Goal: Task Accomplishment & Management: Manage account settings

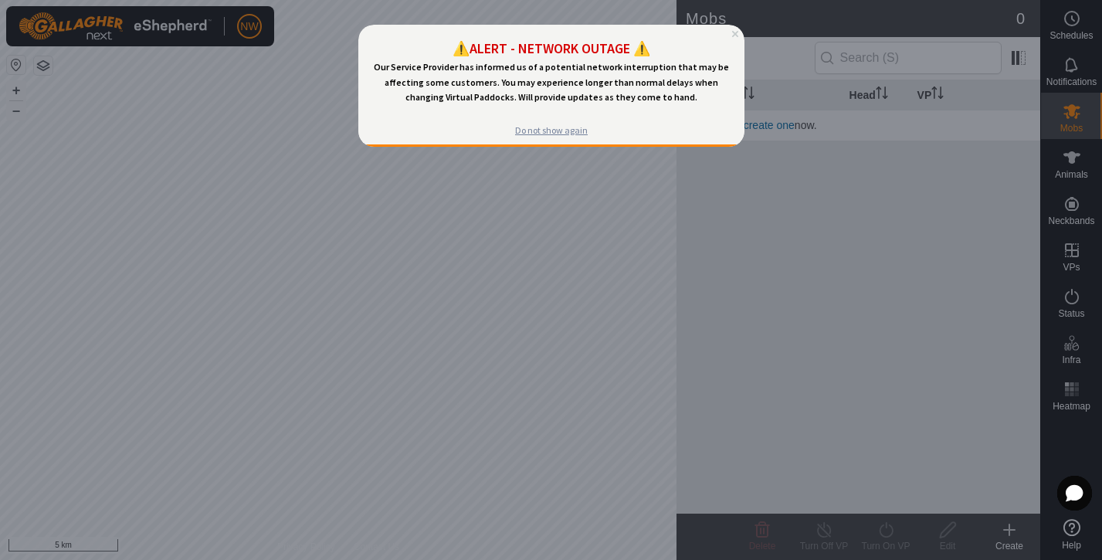
click at [535, 131] on div "Do not show again" at bounding box center [551, 130] width 73 height 12
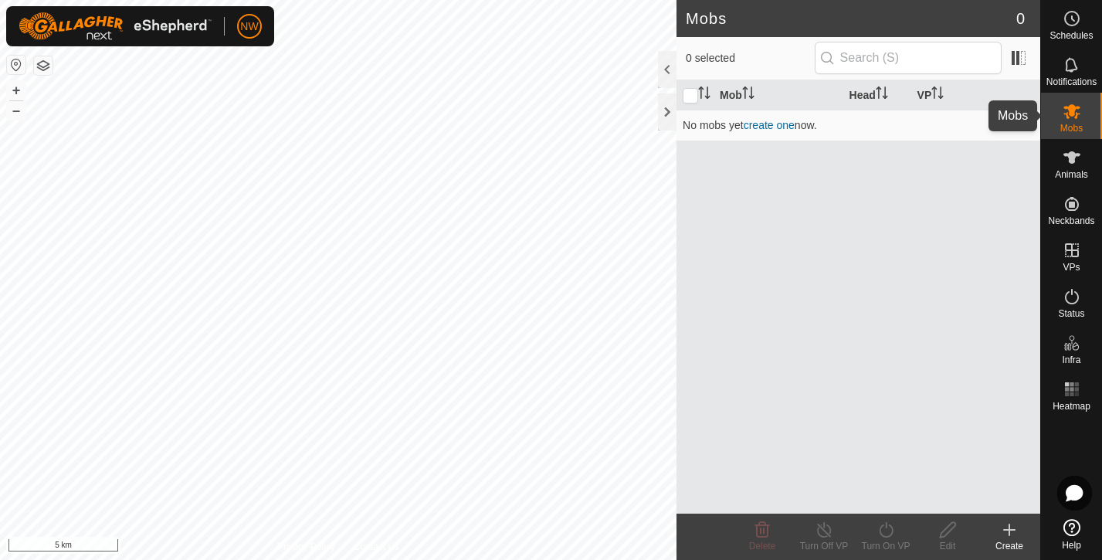
click at [1082, 106] on es-mob-svg-icon at bounding box center [1072, 111] width 28 height 25
click at [1079, 110] on icon at bounding box center [1072, 111] width 19 height 19
click at [1077, 155] on icon at bounding box center [1072, 157] width 17 height 12
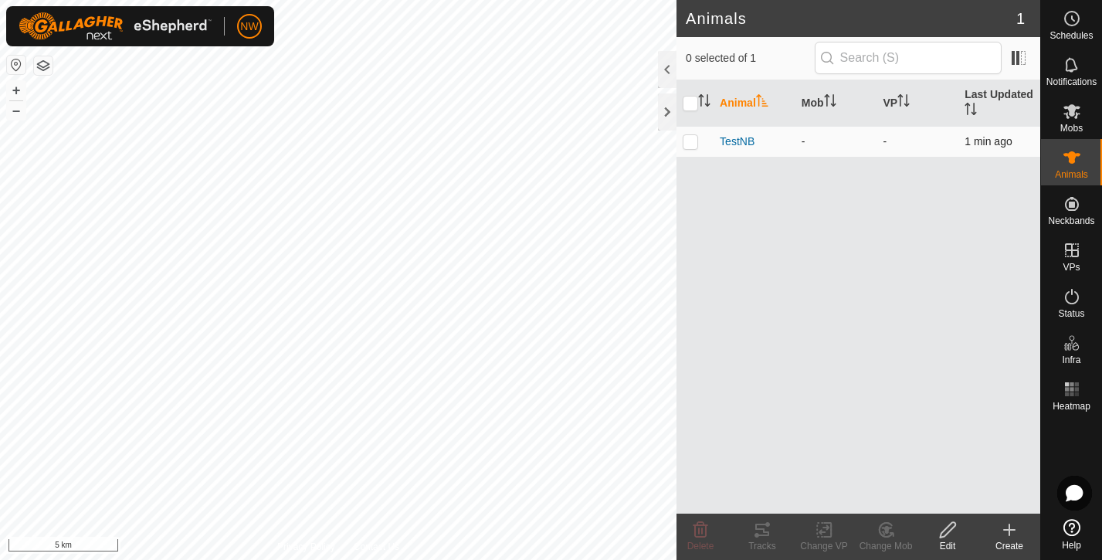
click at [686, 145] on p-checkbox at bounding box center [690, 141] width 15 height 12
checkbox input "true"
click at [899, 103] on th "VP" at bounding box center [919, 103] width 82 height 46
